Goal: Task Accomplishment & Management: Manage account settings

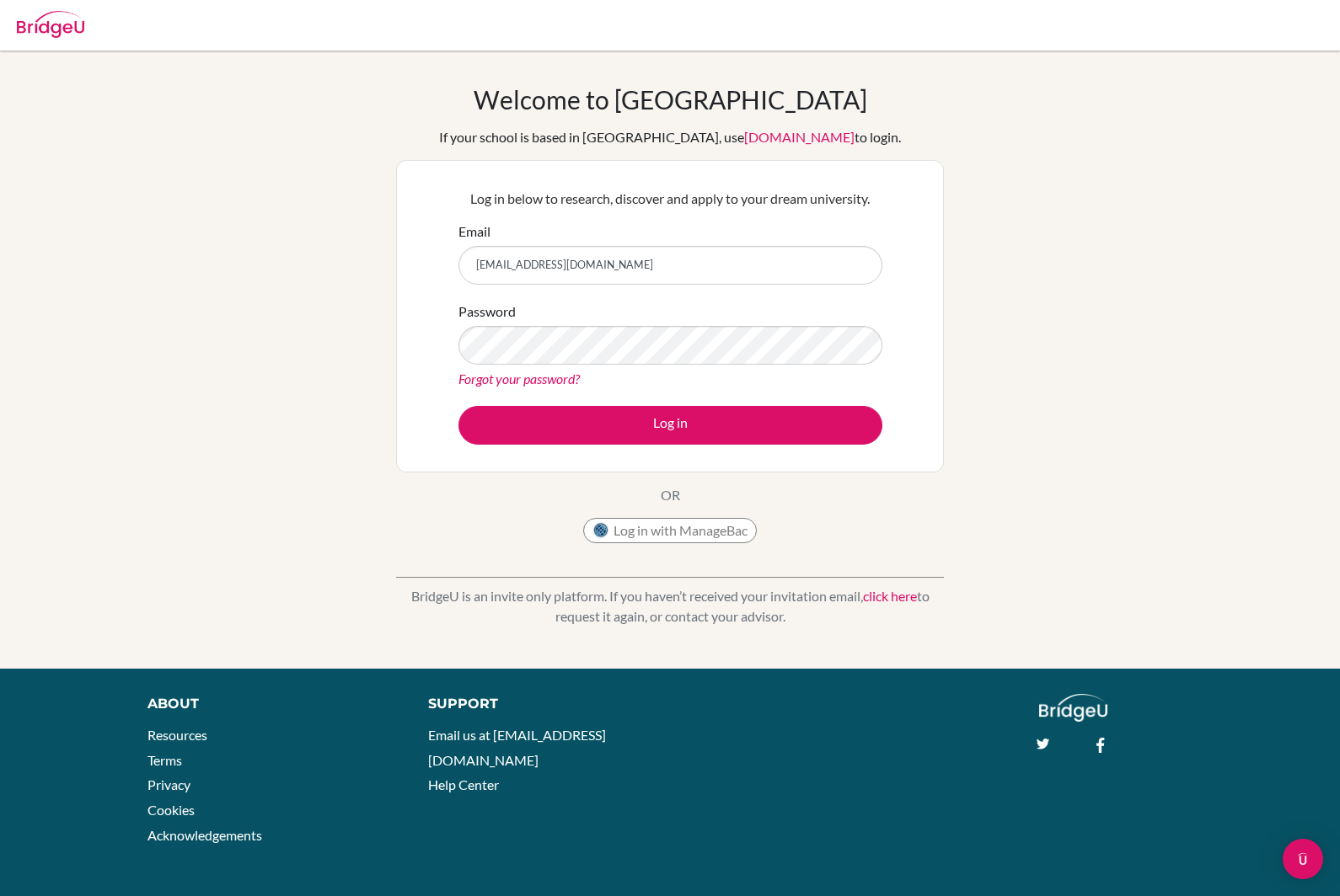
type input "[EMAIL_ADDRESS][DOMAIN_NAME]"
click at [670, 425] on button "Log in" at bounding box center [670, 426] width 424 height 39
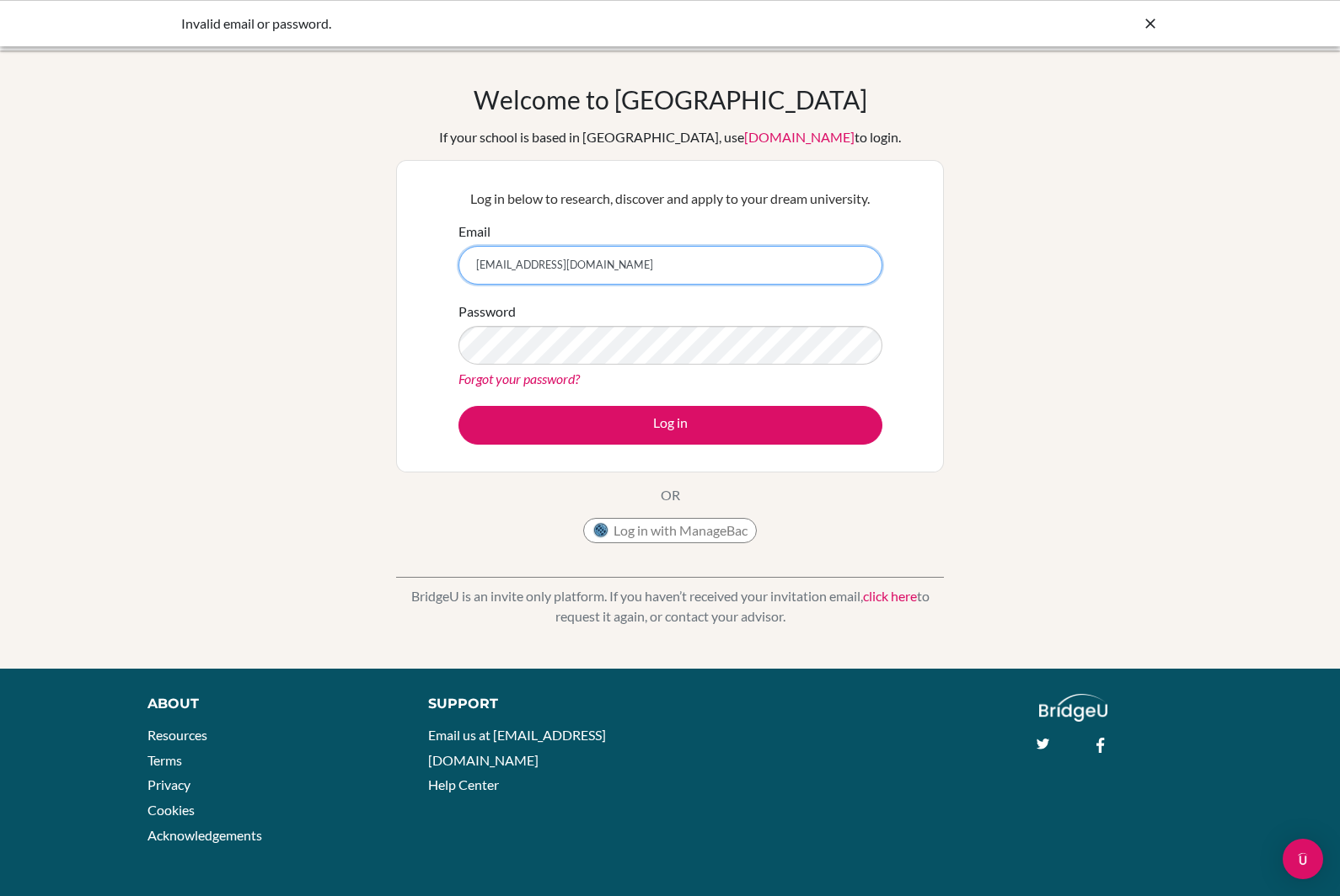
click at [670, 425] on button "Log in" at bounding box center [670, 426] width 424 height 39
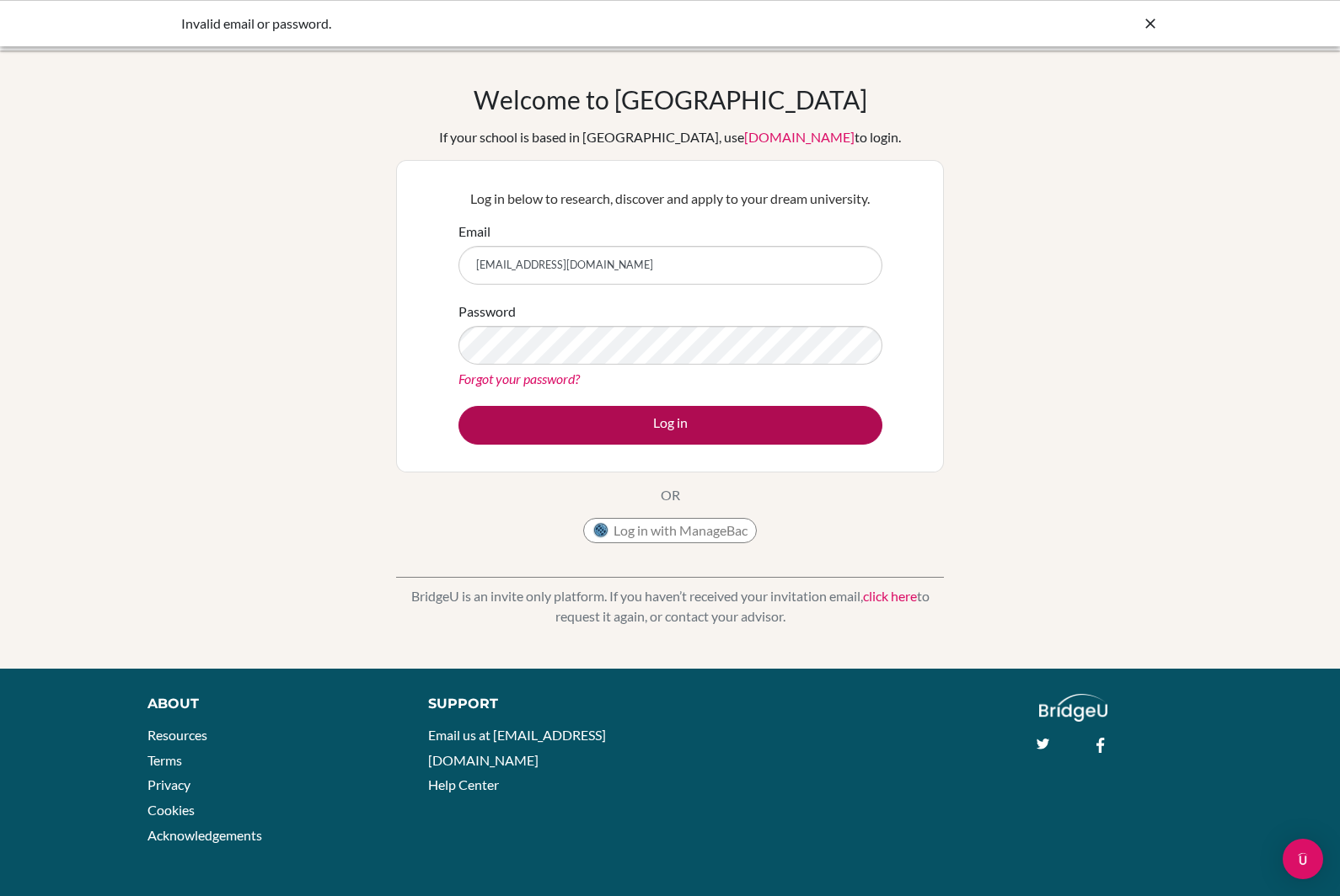
click at [701, 421] on button "Log in" at bounding box center [670, 426] width 424 height 39
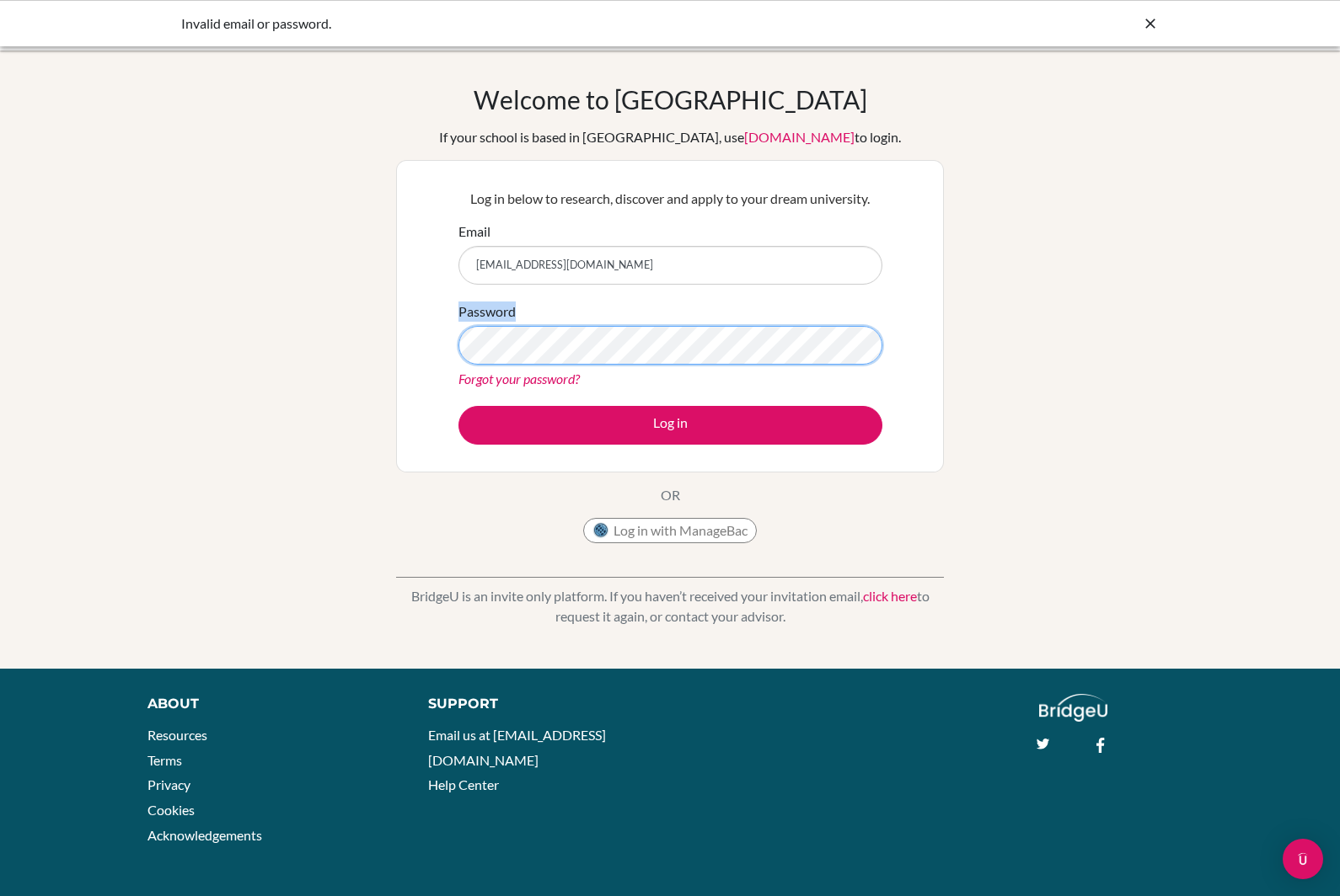
click at [465, 368] on div "Password Forgot your password?" at bounding box center [670, 345] width 424 height 88
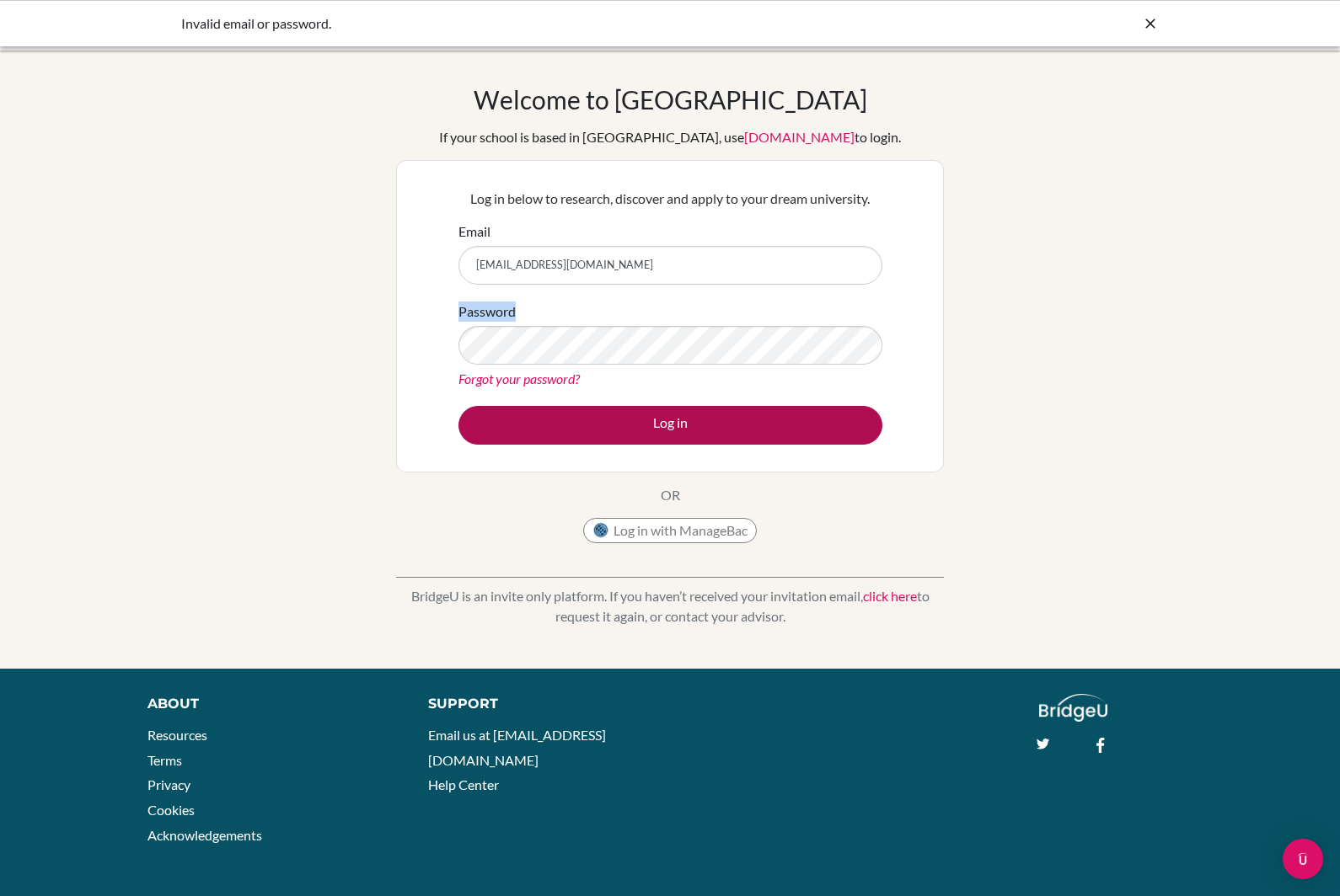
click at [546, 428] on button "Log in" at bounding box center [670, 426] width 424 height 39
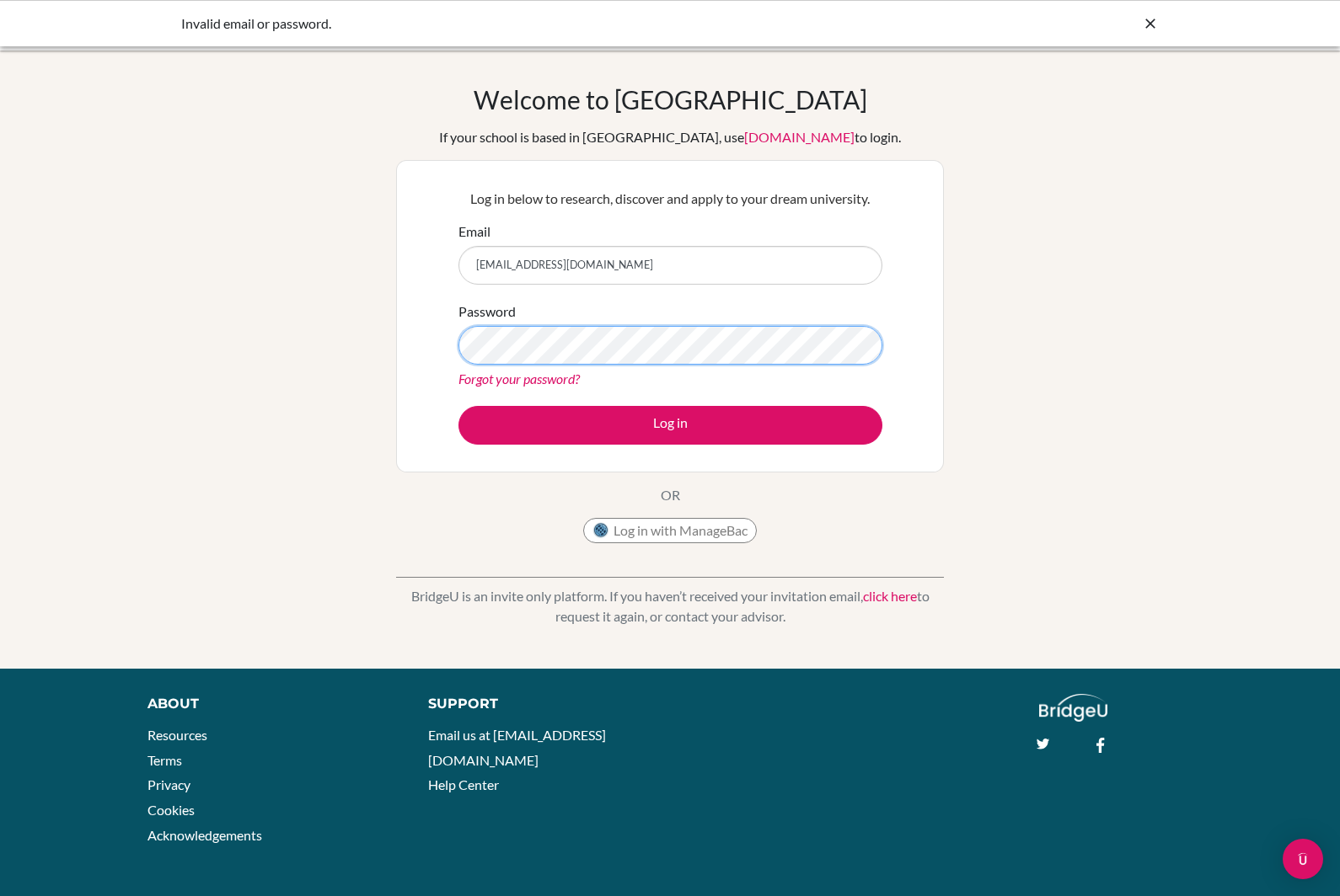
click at [670, 425] on button "Log in" at bounding box center [670, 426] width 424 height 39
